Goal: Information Seeking & Learning: Understand process/instructions

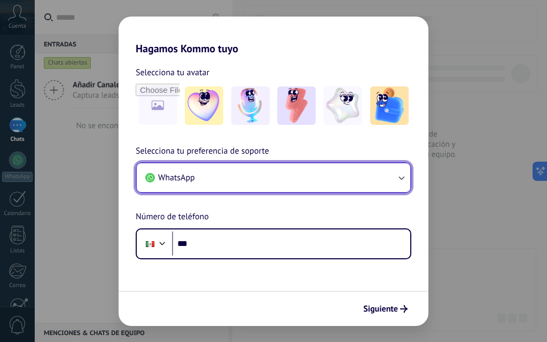
click at [278, 174] on button "WhatsApp" at bounding box center [273, 177] width 273 height 29
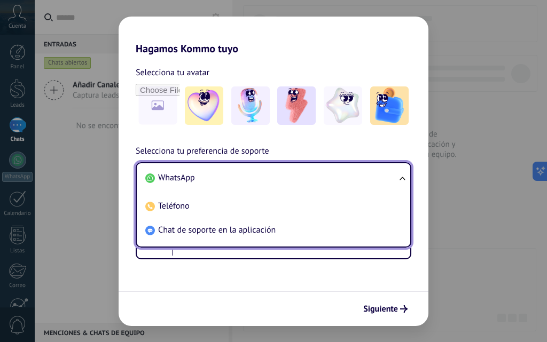
click at [251, 186] on li "WhatsApp" at bounding box center [271, 178] width 260 height 24
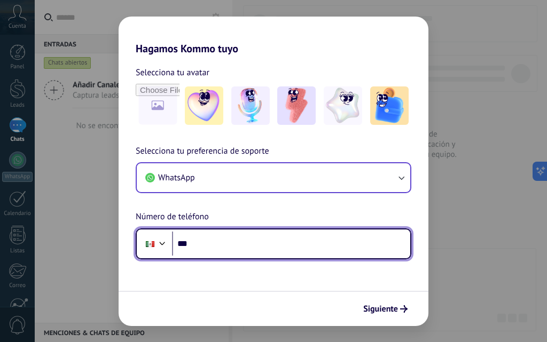
click at [233, 241] on input "***" at bounding box center [291, 244] width 238 height 25
click at [227, 241] on input "***" at bounding box center [291, 244] width 238 height 25
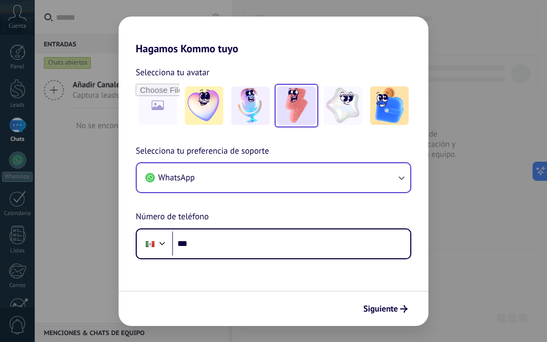
click at [311, 126] on div at bounding box center [296, 106] width 44 height 44
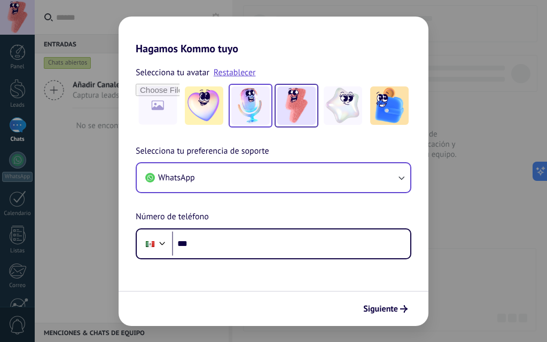
click at [265, 118] on img at bounding box center [250, 105] width 38 height 38
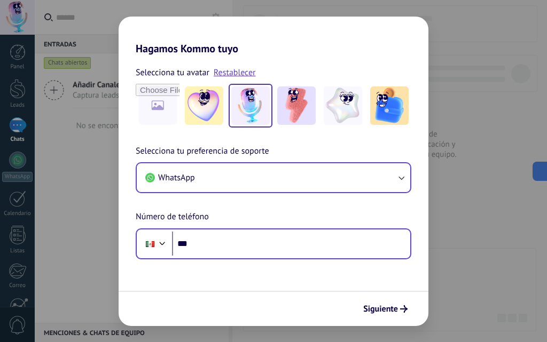
click at [248, 258] on div "Phone ***" at bounding box center [273, 243] width 275 height 31
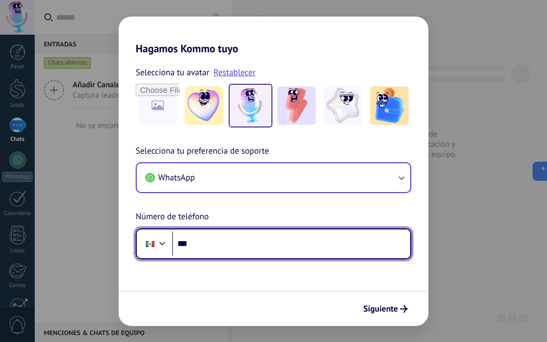
click at [252, 245] on input "***" at bounding box center [291, 244] width 238 height 25
type input "**********"
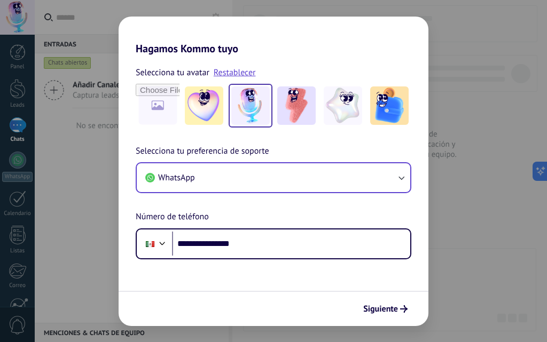
click at [385, 323] on div "Siguiente" at bounding box center [273, 308] width 310 height 35
click at [391, 311] on span "Siguiente" at bounding box center [380, 308] width 35 height 7
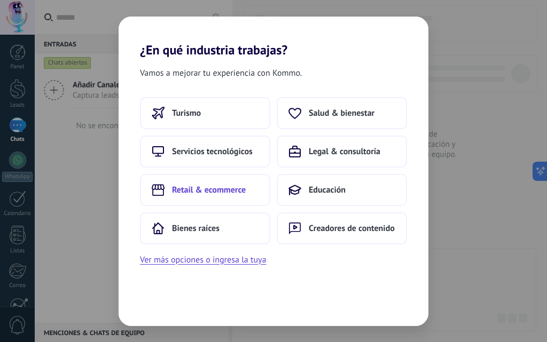
click at [238, 199] on button "Retail & ecommerce" at bounding box center [205, 190] width 130 height 32
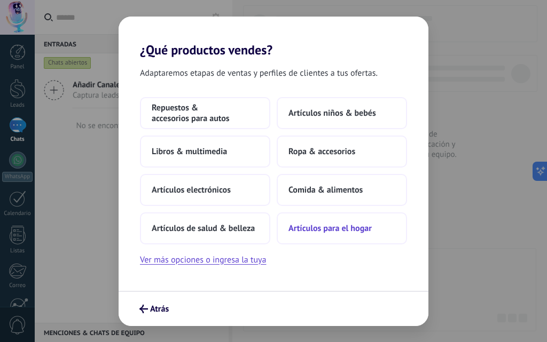
click at [349, 234] on button "Artículos para el hogar" at bounding box center [341, 228] width 130 height 32
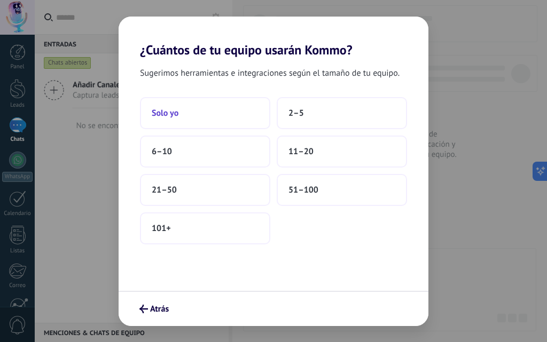
click at [201, 117] on button "Solo yo" at bounding box center [205, 113] width 130 height 32
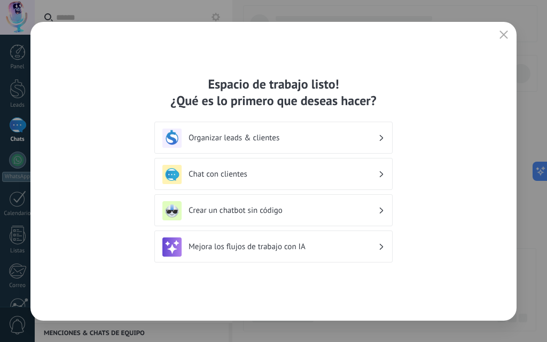
click at [336, 162] on div "Chat con clientes" at bounding box center [273, 174] width 238 height 32
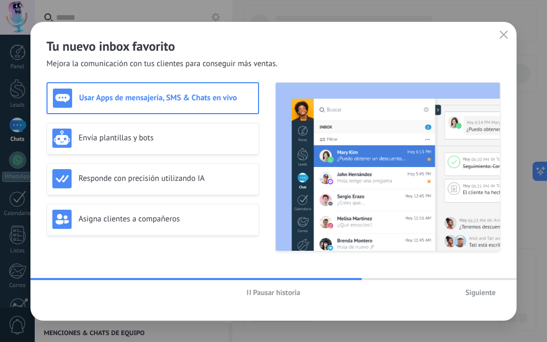
click at [443, 207] on img at bounding box center [387, 167] width 224 height 168
drag, startPoint x: 336, startPoint y: 261, endPoint x: 281, endPoint y: 305, distance: 70.2
click at [336, 262] on div "Usar Apps de mensajería, SMS & Chats en vivo Envía plantillas y bots Responde c…" at bounding box center [273, 172] width 454 height 181
click at [273, 296] on span "Pausar historia" at bounding box center [276, 292] width 47 height 7
click at [271, 294] on span "Iniciar historia" at bounding box center [277, 292] width 46 height 7
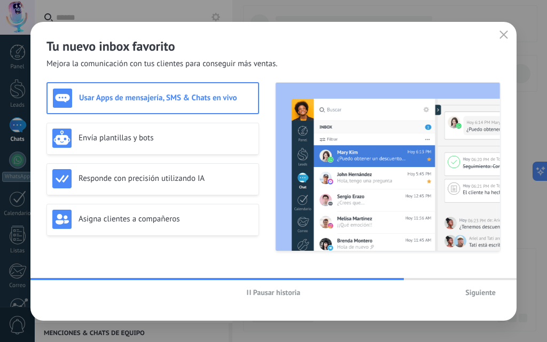
click at [271, 294] on span "Pausar historia" at bounding box center [276, 292] width 47 height 7
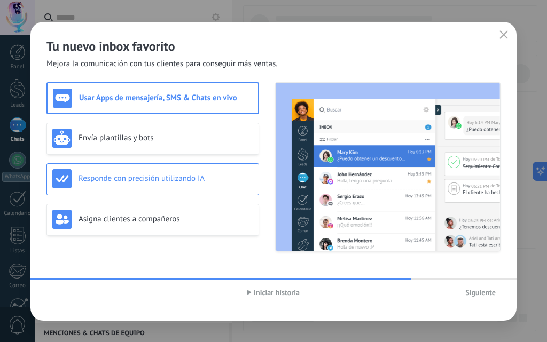
click at [205, 192] on div "Responde con precisión utilizando IA" at bounding box center [152, 179] width 212 height 32
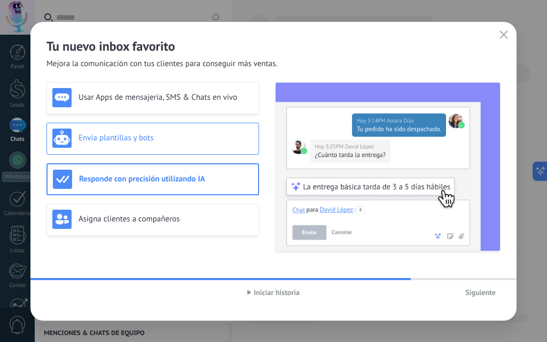
click at [180, 131] on div "Envía plantillas y bots" at bounding box center [152, 138] width 201 height 19
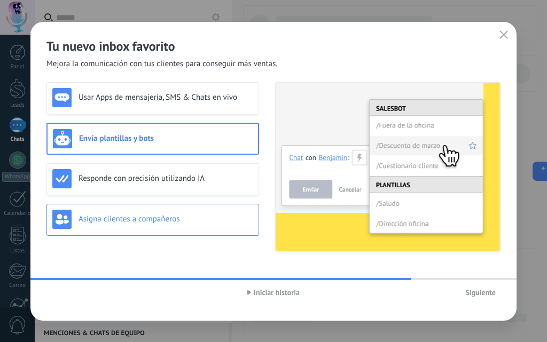
click at [162, 215] on h3 "Asigna clientes a compañeros" at bounding box center [165, 219] width 175 height 10
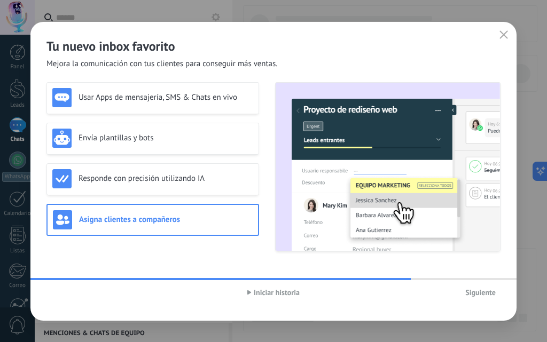
click at [275, 295] on span "Iniciar historia" at bounding box center [277, 292] width 46 height 7
click at [475, 296] on span "Siguiente" at bounding box center [480, 292] width 30 height 7
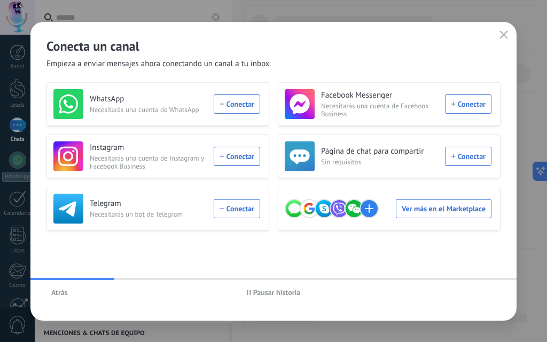
click at [280, 299] on button "Pausar historia" at bounding box center [274, 292] width 64 height 16
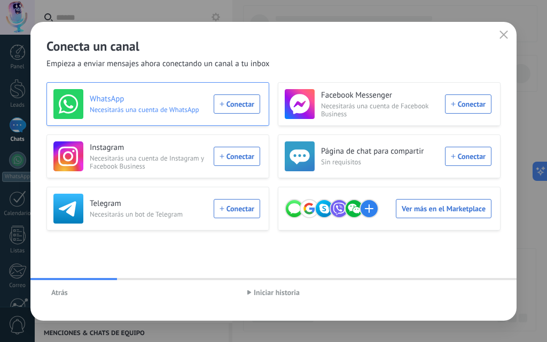
click at [231, 106] on div "WhatsApp Necesitarás una cuenta de WhatsApp Conectar" at bounding box center [156, 104] width 207 height 30
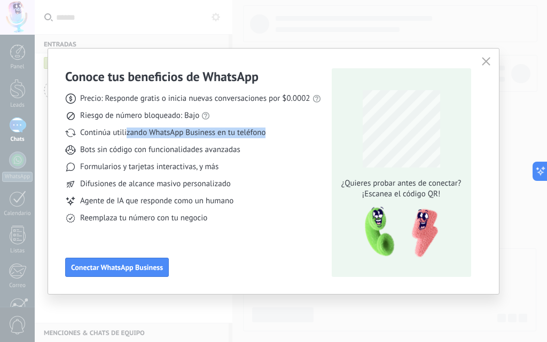
drag, startPoint x: 129, startPoint y: 136, endPoint x: 211, endPoint y: 186, distance: 96.7
click at [272, 137] on div "Continúa utilizando WhatsApp Business en tu teléfono" at bounding box center [193, 133] width 256 height 11
click at [489, 58] on icon "button" at bounding box center [485, 61] width 9 height 9
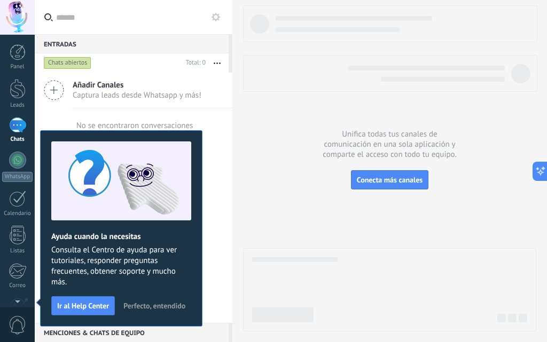
click at [148, 307] on span "Perfecto, entendido" at bounding box center [154, 305] width 62 height 7
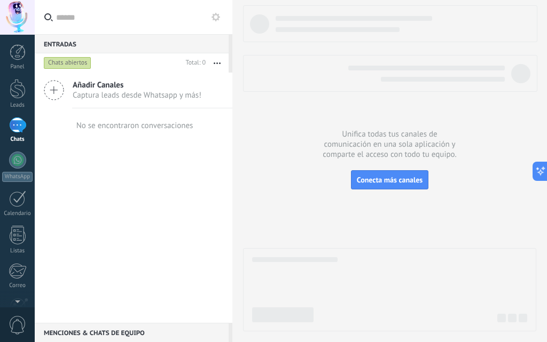
click at [23, 128] on div at bounding box center [17, 124] width 17 height 15
click at [22, 164] on div at bounding box center [17, 160] width 17 height 17
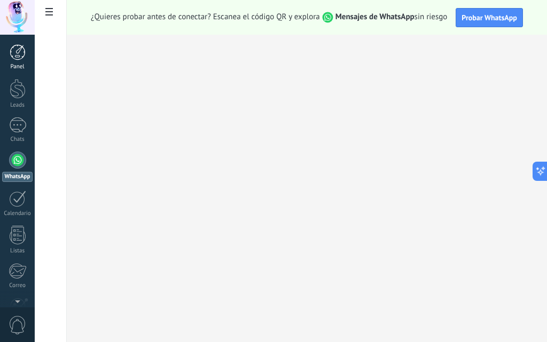
click at [20, 59] on div at bounding box center [18, 52] width 16 height 16
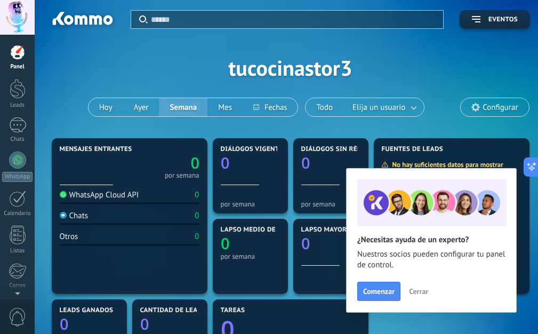
click at [415, 289] on span "Cerrar" at bounding box center [418, 291] width 19 height 7
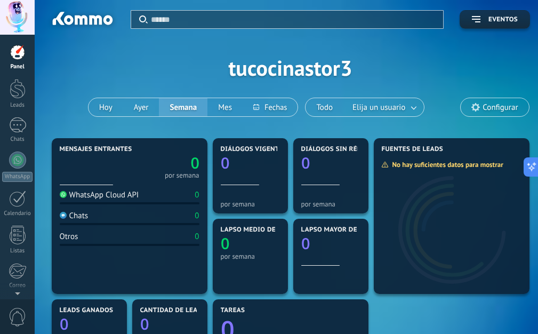
click at [162, 197] on div "WhatsApp Cloud API 0" at bounding box center [130, 197] width 140 height 14
click at [164, 193] on div "WhatsApp Cloud API 0" at bounding box center [130, 197] width 140 height 14
click at [406, 105] on link at bounding box center [414, 108] width 19 height 18
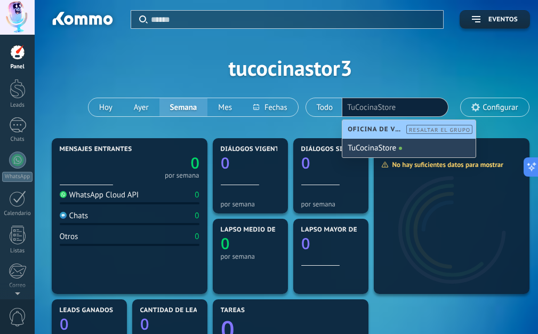
click at [403, 146] on div "TuCocinaStore" at bounding box center [409, 148] width 133 height 19
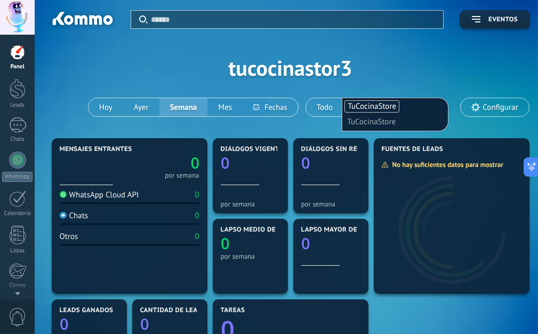
click at [404, 123] on li "TuCocinaStore" at bounding box center [395, 121] width 96 height 15
click at [104, 107] on button "Hoy" at bounding box center [106, 107] width 35 height 18
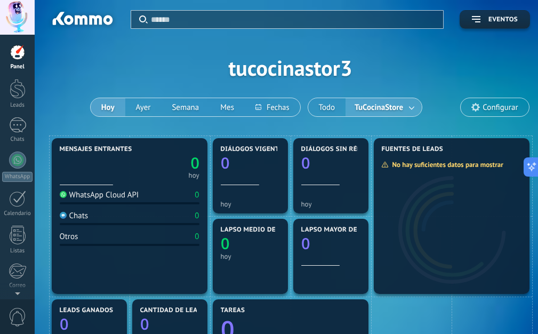
click at [185, 197] on div "WhatsApp Cloud API 0" at bounding box center [130, 197] width 140 height 14
click at [185, 196] on div "WhatsApp Cloud API 0" at bounding box center [130, 197] width 140 height 14
click at [185, 195] on div "WhatsApp Cloud API 0" at bounding box center [130, 197] width 140 height 14
click at [17, 93] on div at bounding box center [18, 89] width 16 height 20
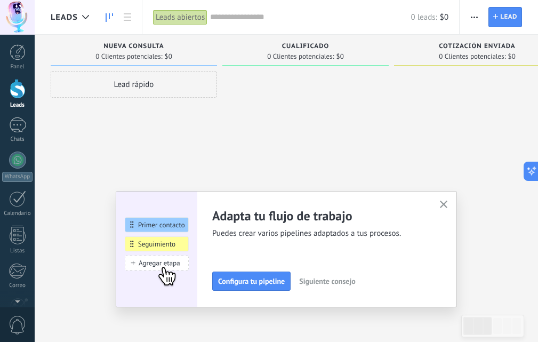
click at [355, 278] on span "Siguiente consejo" at bounding box center [327, 281] width 56 height 7
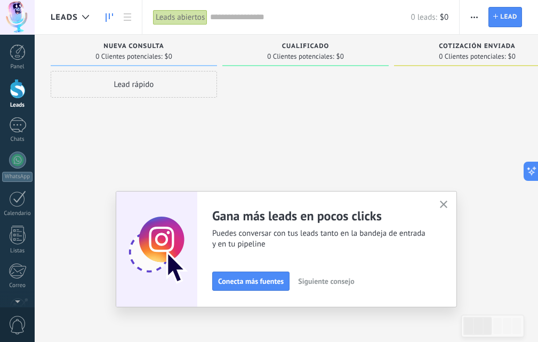
click at [354, 278] on span "Siguiente consejo" at bounding box center [326, 281] width 56 height 7
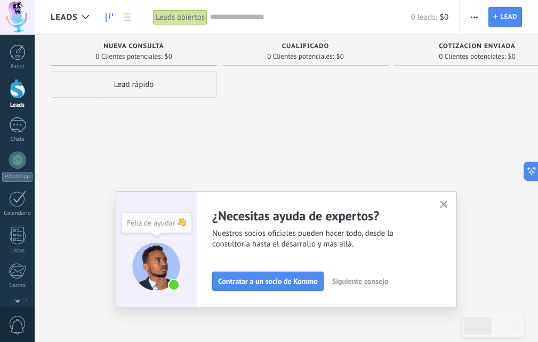
click at [358, 278] on span "Siguiente consejo" at bounding box center [360, 281] width 56 height 7
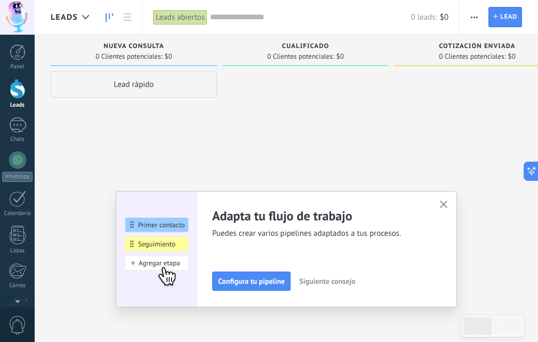
click at [355, 278] on span "Siguiente consejo" at bounding box center [327, 281] width 56 height 7
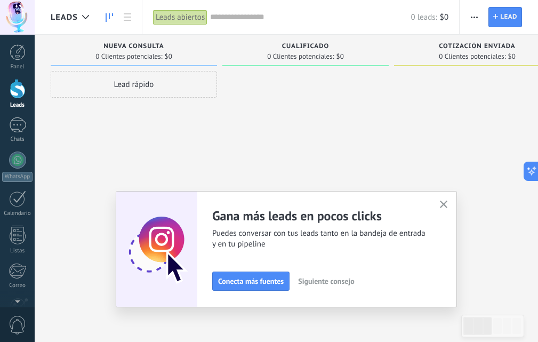
click at [453, 196] on div "Adapta tu flujo de trabajo Puedes crear varios pipelines adaptados a tus proces…" at bounding box center [287, 249] width 342 height 116
click at [448, 199] on button "button" at bounding box center [444, 205] width 13 height 14
click at [448, 199] on div "Adapta tu flujo de trabajo Puedes crear varios pipelines adaptados a tus proces…" at bounding box center [287, 249] width 342 height 116
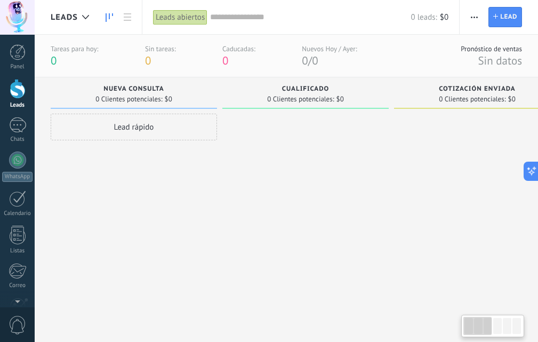
click at [168, 131] on div "Lead rápido" at bounding box center [134, 127] width 167 height 27
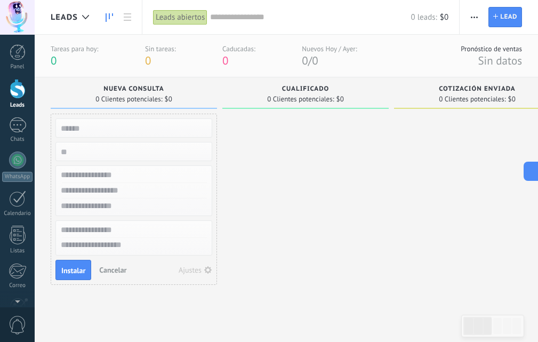
click at [341, 137] on div at bounding box center [306, 215] width 167 height 203
click at [328, 146] on div at bounding box center [306, 215] width 167 height 203
click at [199, 102] on div "0 Clientes potenciales: $0" at bounding box center [134, 98] width 156 height 9
click at [198, 97] on div "0 Clientes potenciales: $0" at bounding box center [134, 98] width 156 height 9
click at [169, 65] on div "Sin tareas: 0" at bounding box center [160, 55] width 31 height 23
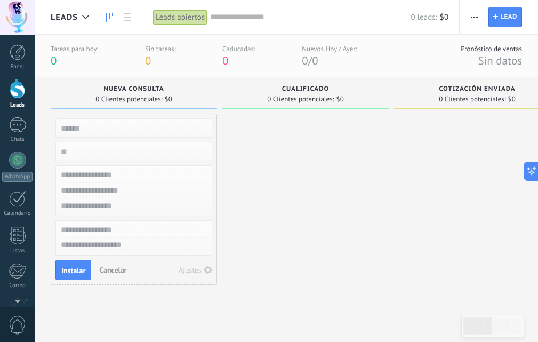
click at [450, 93] on div "Cotización enviada" at bounding box center [478, 89] width 156 height 9
click at [179, 16] on div "Leads abiertos" at bounding box center [180, 17] width 54 height 15
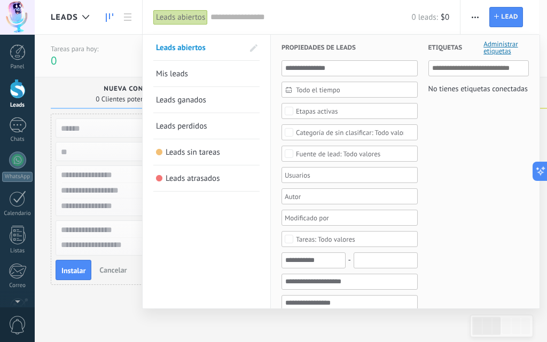
click at [184, 15] on div "Leads abiertos" at bounding box center [180, 17] width 54 height 15
click at [122, 18] on div at bounding box center [273, 171] width 547 height 342
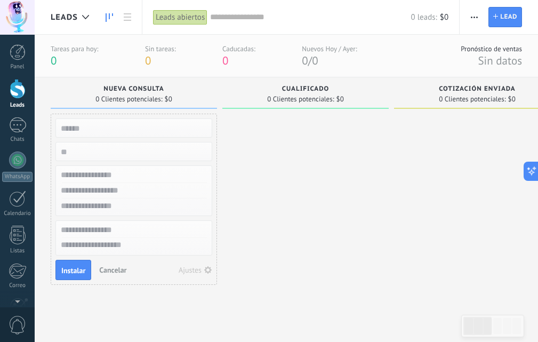
click at [122, 18] on link at bounding box center [127, 17] width 18 height 21
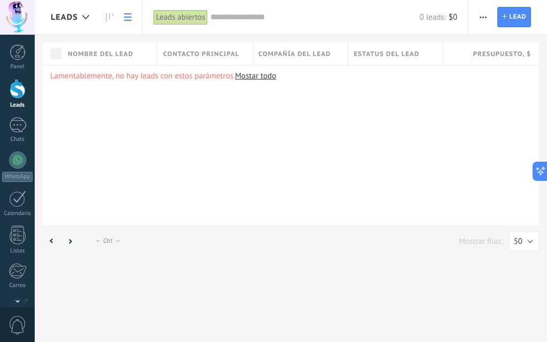
click at [124, 20] on use at bounding box center [127, 16] width 7 height 7
click at [100, 18] on link at bounding box center [109, 17] width 18 height 21
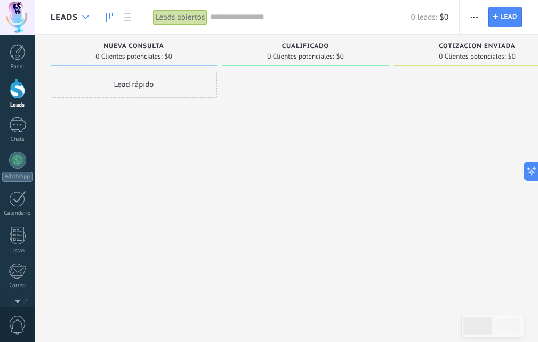
click at [89, 15] on div at bounding box center [86, 17] width 18 height 21
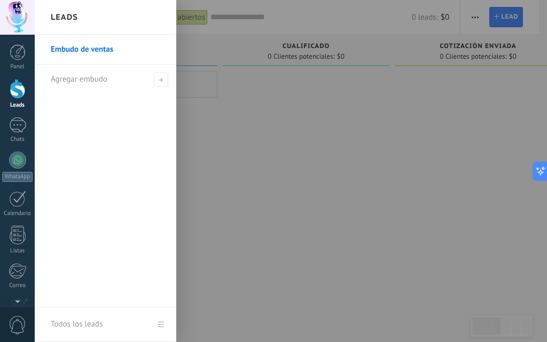
click at [302, 160] on div at bounding box center [308, 171] width 547 height 342
click at [302, 160] on div at bounding box center [306, 172] width 167 height 203
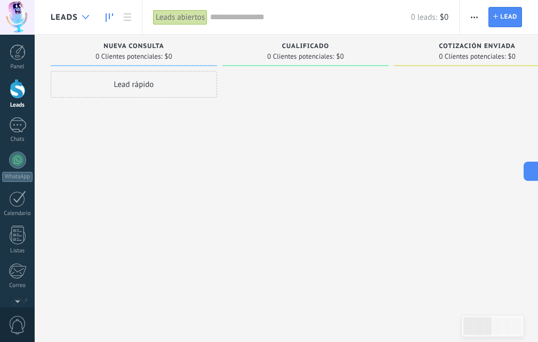
click at [77, 9] on div at bounding box center [86, 17] width 18 height 21
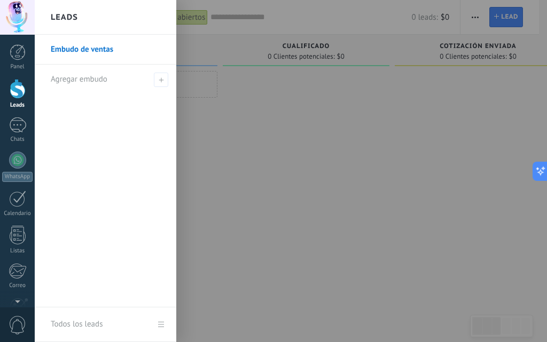
click at [183, 37] on div at bounding box center [308, 171] width 547 height 342
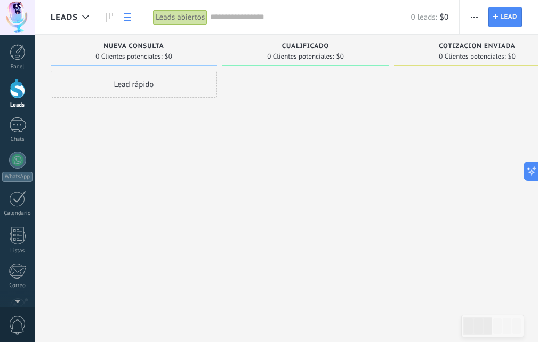
click at [131, 21] on link at bounding box center [127, 17] width 18 height 21
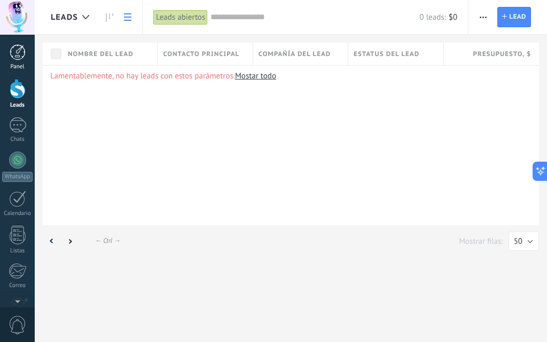
click at [9, 57] on link "Panel" at bounding box center [17, 57] width 35 height 26
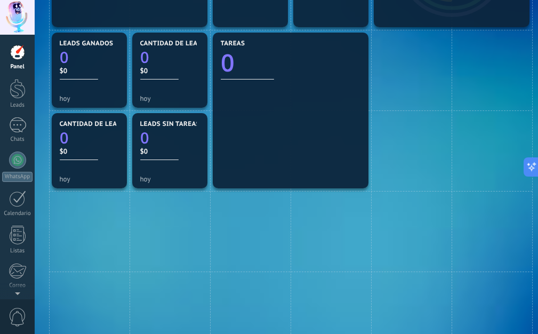
scroll to position [237, 0]
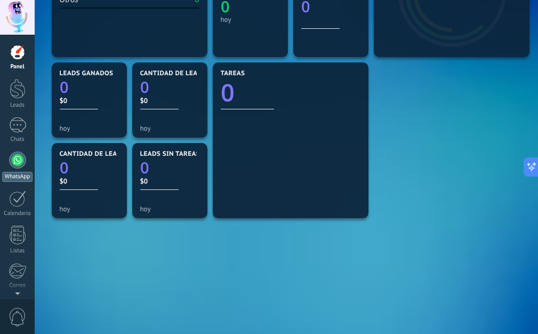
click at [10, 165] on link "WhatsApp" at bounding box center [17, 167] width 35 height 30
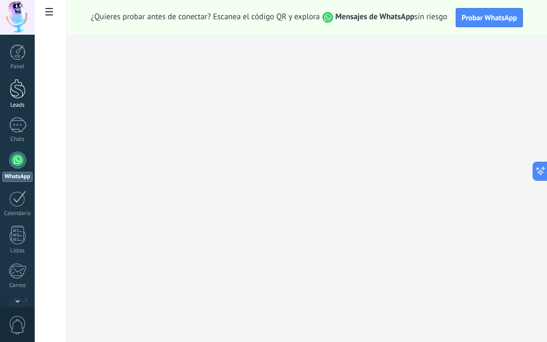
click at [22, 90] on div at bounding box center [18, 89] width 16 height 20
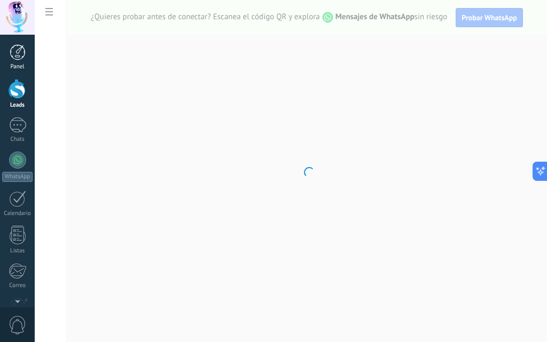
click at [15, 60] on div at bounding box center [18, 52] width 16 height 16
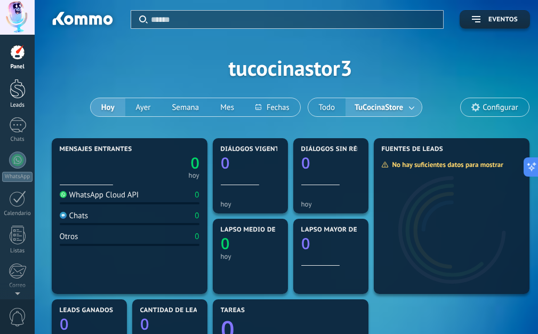
click at [22, 87] on div at bounding box center [18, 89] width 16 height 20
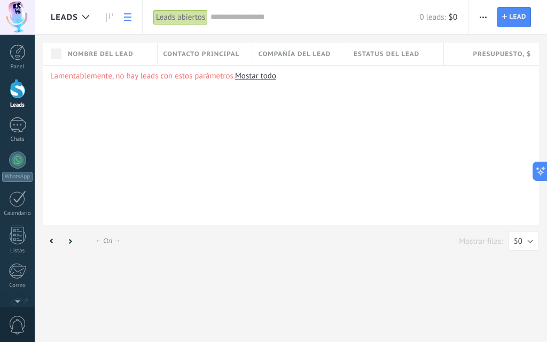
click at [273, 78] on link "Mostar todo" at bounding box center [255, 76] width 41 height 10
click at [81, 60] on div "Nombre del lead" at bounding box center [109, 54] width 94 height 22
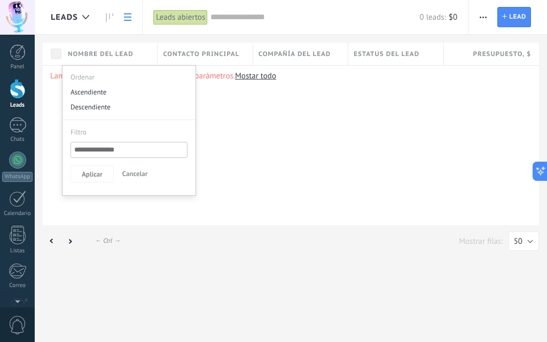
click at [66, 59] on div "Nombre del lead" at bounding box center [109, 54] width 94 height 22
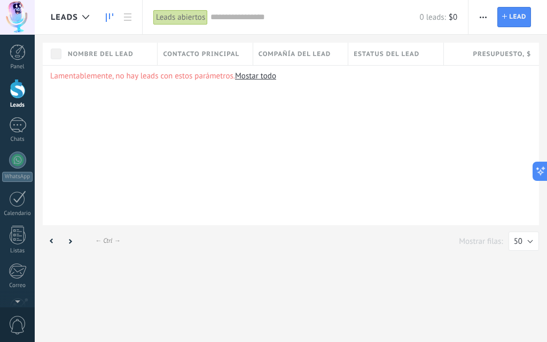
click at [104, 19] on link at bounding box center [109, 17] width 18 height 21
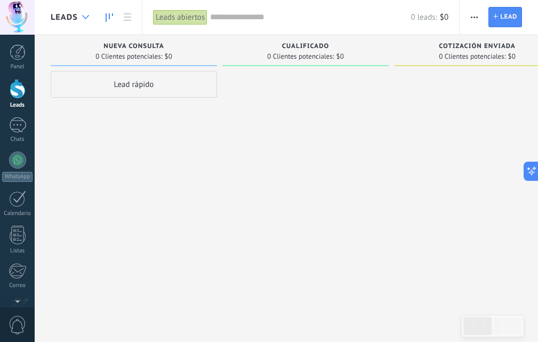
click at [81, 17] on div at bounding box center [86, 17] width 18 height 21
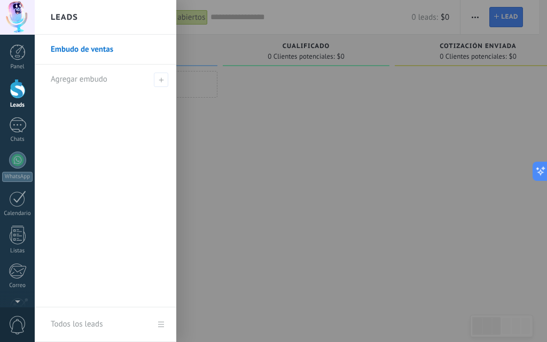
click at [202, 132] on div at bounding box center [308, 171] width 547 height 342
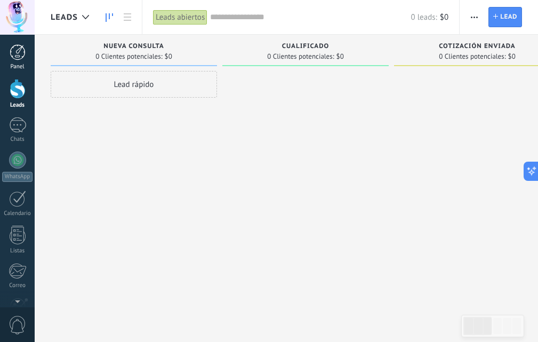
click at [10, 54] on div at bounding box center [18, 52] width 16 height 16
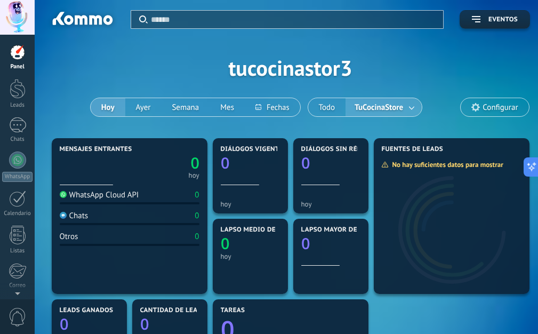
click at [126, 70] on div "Aplicar Eventos tucocinastor3 [DATE] [DATE] Semana Mes Todo TuCocinaStore Confi…" at bounding box center [291, 68] width 480 height 136
click at [101, 73] on div "Aplicar Eventos tucocinastor3 [DATE] [DATE] Semana Mes Todo TuCocinaStore Confi…" at bounding box center [291, 68] width 480 height 136
click at [102, 73] on div "Aplicar Eventos tucocinastor3 [DATE] [DATE] Semana Mes Todo TuCocinaStore Confi…" at bounding box center [291, 68] width 480 height 136
drag, startPoint x: 104, startPoint y: 72, endPoint x: 93, endPoint y: 70, distance: 11.4
click at [93, 70] on div "Aplicar Eventos tucocinastor3 [DATE] [DATE] Semana Mes Todo TuCocinaStore Confi…" at bounding box center [291, 68] width 480 height 136
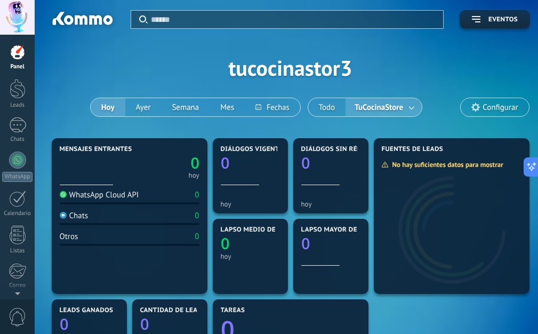
drag, startPoint x: 100, startPoint y: 70, endPoint x: 92, endPoint y: 81, distance: 13.7
click at [92, 81] on div "Aplicar Eventos tucocinastor3 [DATE] [DATE] Semana Mes Todo TuCocinaStore Confi…" at bounding box center [291, 68] width 480 height 136
click at [91, 81] on div "Aplicar Eventos tucocinastor3 [DATE] [DATE] Semana Mes Todo TuCocinaStore Confi…" at bounding box center [291, 68] width 480 height 136
drag, startPoint x: 91, startPoint y: 81, endPoint x: 110, endPoint y: 76, distance: 19.2
click at [109, 77] on div "Aplicar Eventos tucocinastor3 [DATE] [DATE] Semana Mes Todo TuCocinaStore Confi…" at bounding box center [291, 68] width 480 height 136
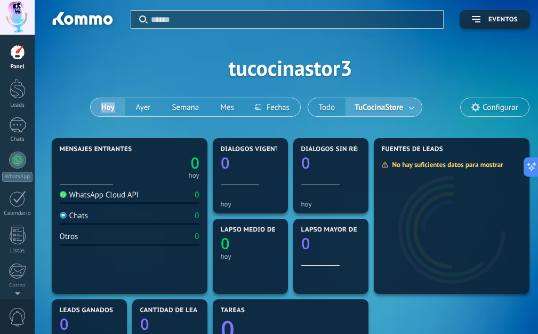
click at [110, 76] on div "Aplicar Eventos tucocinastor3 [DATE] [DATE] Semana Mes Todo TuCocinaStore Confi…" at bounding box center [291, 68] width 480 height 136
click at [117, 71] on div "Aplicar Eventos tucocinastor3 [DATE] [DATE] Semana Mes Todo TuCocinaStore Confi…" at bounding box center [291, 68] width 480 height 136
click at [114, 72] on div "Aplicar Eventos tucocinastor3 [DATE] [DATE] Semana Mes Todo TuCocinaStore Confi…" at bounding box center [291, 68] width 480 height 136
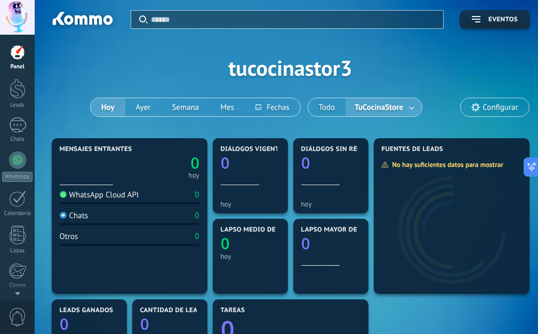
click at [114, 69] on div "Aplicar Eventos tucocinastor3 [DATE] [DATE] Semana Mes Todo TuCocinaStore Confi…" at bounding box center [291, 68] width 480 height 136
drag, startPoint x: 113, startPoint y: 68, endPoint x: 107, endPoint y: 66, distance: 6.1
click at [107, 66] on div "Aplicar Eventos tucocinastor3 [DATE] [DATE] Semana Mes Todo TuCocinaStore Confi…" at bounding box center [291, 68] width 480 height 136
click at [86, 66] on div "Aplicar Eventos tucocinastor3 [DATE] [DATE] Semana Mes Todo TuCocinaStore Confi…" at bounding box center [291, 68] width 480 height 136
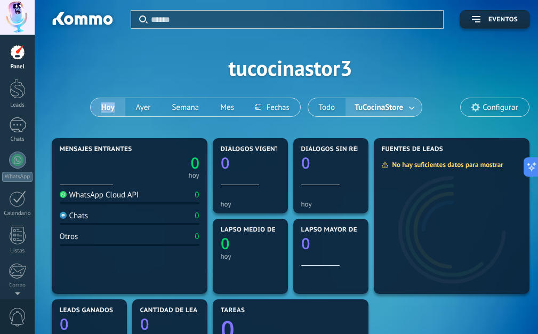
click at [86, 66] on div "Aplicar Eventos tucocinastor3 [DATE] [DATE] Semana Mes Todo TuCocinaStore Confi…" at bounding box center [291, 68] width 480 height 136
click at [83, 66] on div "Aplicar Eventos tucocinastor3 [DATE] [DATE] Semana Mes Todo TuCocinaStore Confi…" at bounding box center [291, 68] width 480 height 136
drag, startPoint x: 82, startPoint y: 66, endPoint x: 91, endPoint y: 61, distance: 10.5
click at [91, 61] on div "Aplicar Eventos tucocinastor3 [DATE] [DATE] Semana Mes Todo TuCocinaStore Confi…" at bounding box center [291, 68] width 480 height 136
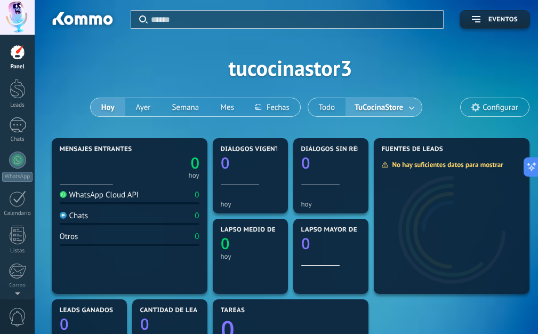
click at [91, 60] on div "Aplicar Eventos tucocinastor3 [DATE] [DATE] Semana Mes Todo TuCocinaStore Confi…" at bounding box center [291, 68] width 480 height 136
click at [85, 59] on div "Aplicar Eventos tucocinastor3 [DATE] [DATE] Semana Mes Todo TuCocinaStore Confi…" at bounding box center [291, 68] width 480 height 136
click at [83, 58] on div "Aplicar Eventos tucocinastor3 [DATE] [DATE] Semana Mes Todo TuCocinaStore Confi…" at bounding box center [291, 68] width 480 height 136
click at [78, 61] on div "Aplicar Eventos tucocinastor3 [DATE] [DATE] Semana Mes Todo TuCocinaStore Confi…" at bounding box center [291, 68] width 480 height 136
click at [19, 61] on link "Panel" at bounding box center [17, 57] width 35 height 26
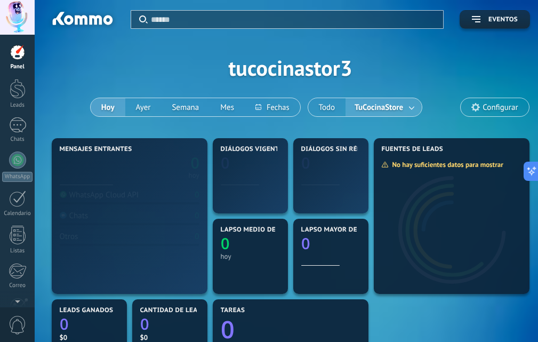
click at [19, 57] on div at bounding box center [18, 52] width 16 height 16
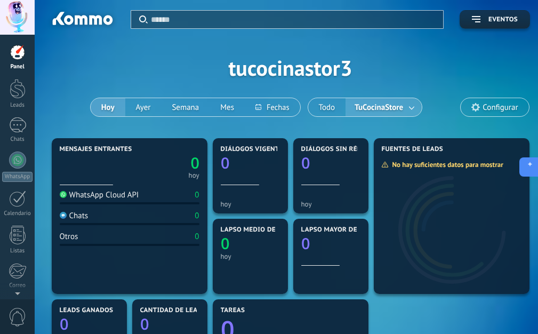
click at [531, 168] on icon at bounding box center [527, 167] width 11 height 11
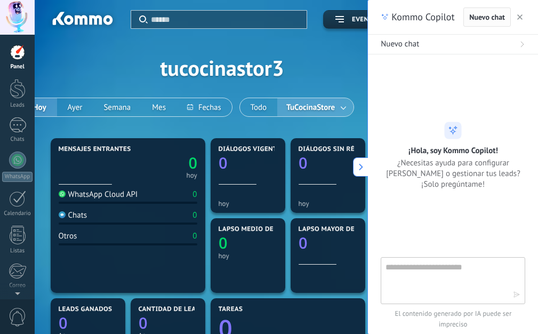
click at [497, 21] on span "Nuevo chat" at bounding box center [488, 16] width 36 height 7
click at [436, 278] on textarea at bounding box center [446, 280] width 120 height 38
type textarea "****"
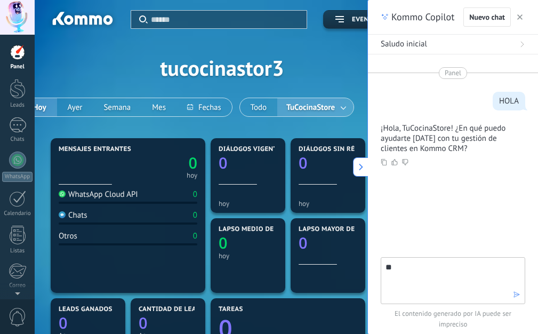
type textarea "*"
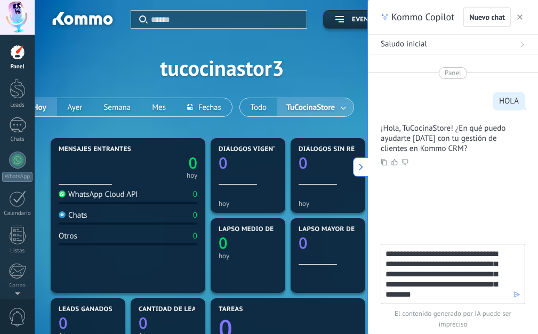
type textarea "**********"
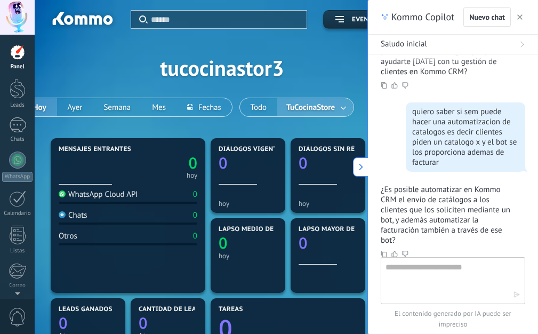
scroll to position [148, 0]
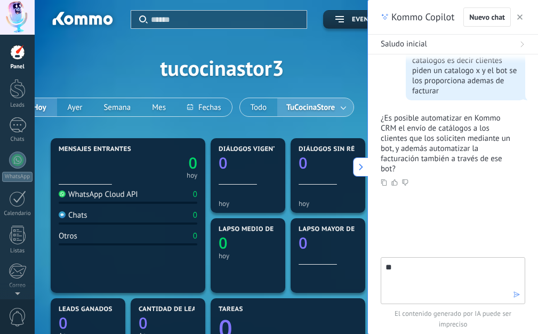
type textarea "*"
type textarea "**********"
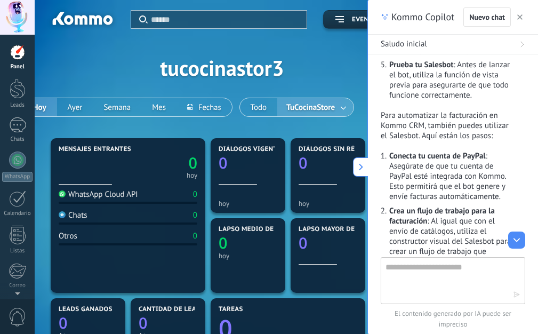
scroll to position [645, 0]
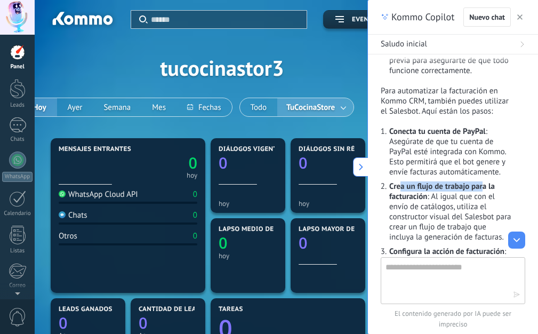
drag, startPoint x: 402, startPoint y: 175, endPoint x: 485, endPoint y: 176, distance: 82.7
click at [485, 181] on strong "Crea un flujo de trabajo para la facturación" at bounding box center [443, 191] width 106 height 20
click at [389, 181] on li "Crea un flujo de trabajo para la facturación : Al igual que con el envío de cat…" at bounding box center [451, 211] width 124 height 61
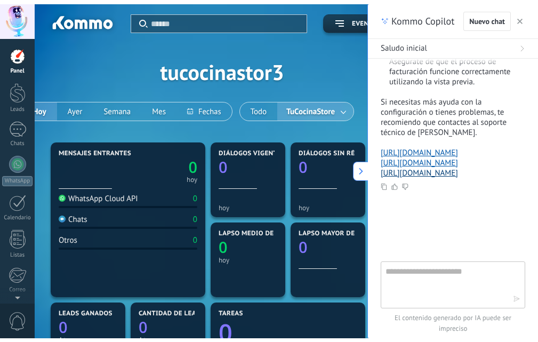
scroll to position [912, 0]
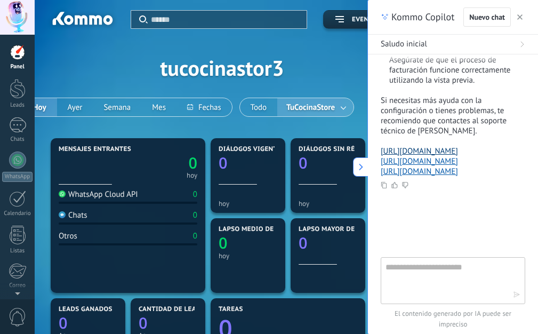
click at [458, 156] on link "[URL][DOMAIN_NAME]" at bounding box center [419, 151] width 77 height 10
click at [25, 93] on div at bounding box center [18, 89] width 16 height 20
